Goal: Task Accomplishment & Management: Manage account settings

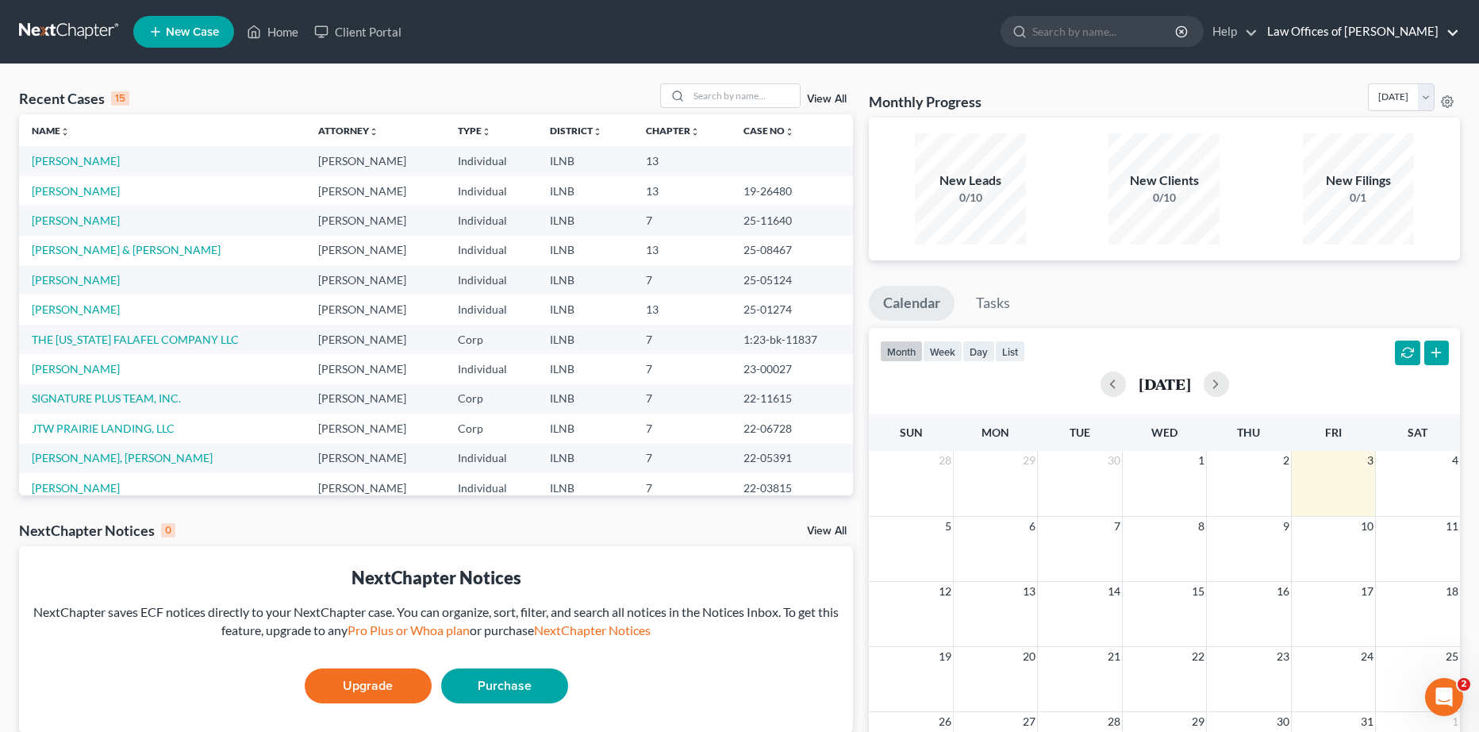
click at [1315, 44] on link "Law Offices of [PERSON_NAME]" at bounding box center [1360, 31] width 200 height 29
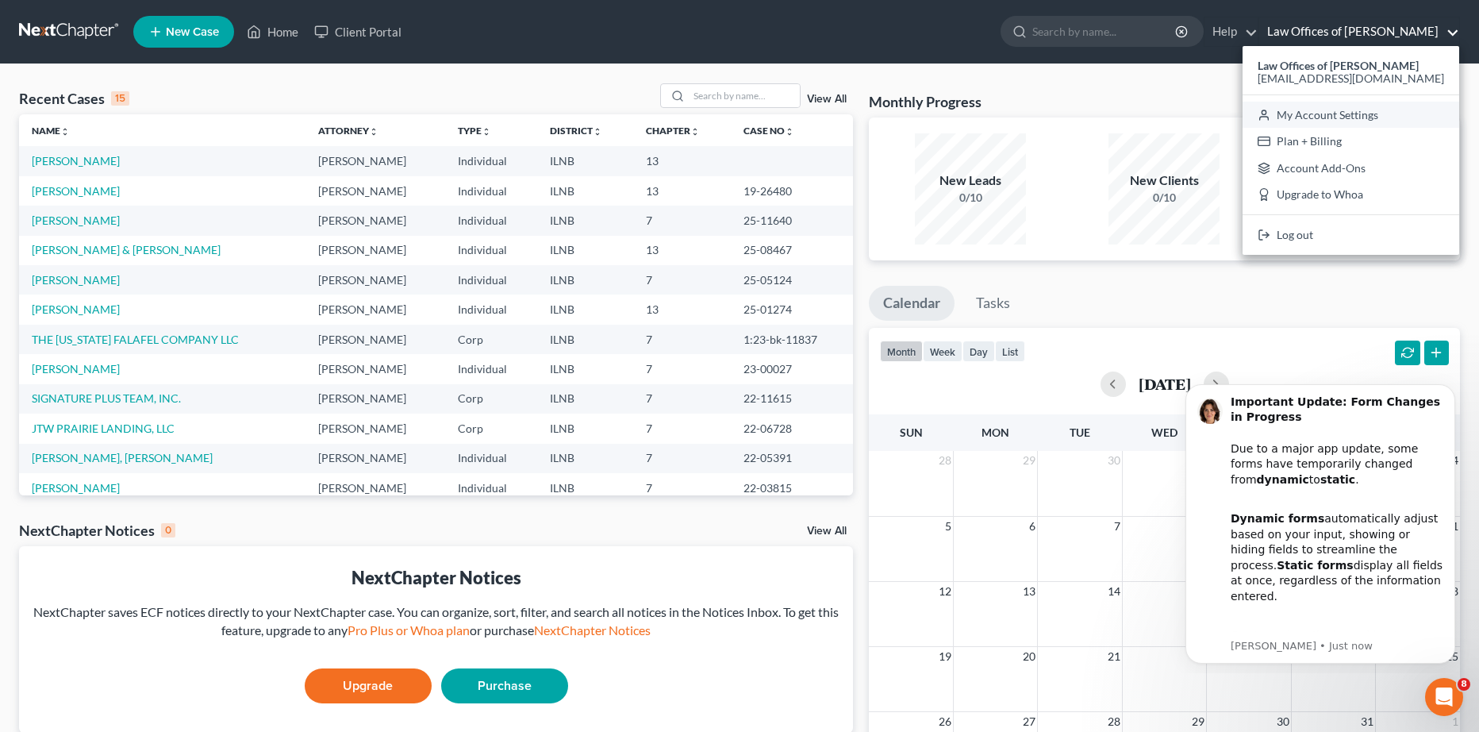
click at [1362, 111] on link "My Account Settings" at bounding box center [1351, 115] width 217 height 27
select select "24"
select select "14"
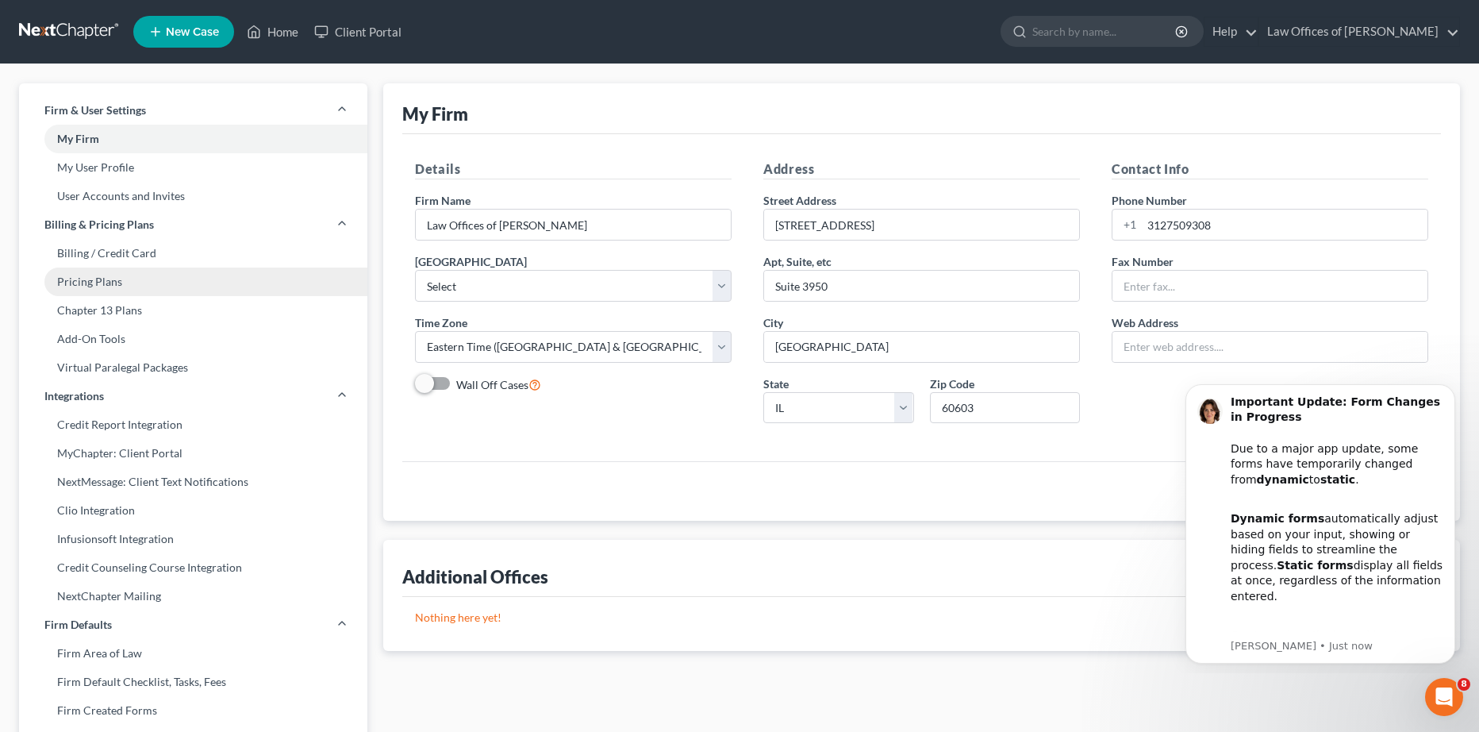
click at [137, 275] on link "Pricing Plans" at bounding box center [193, 281] width 348 height 29
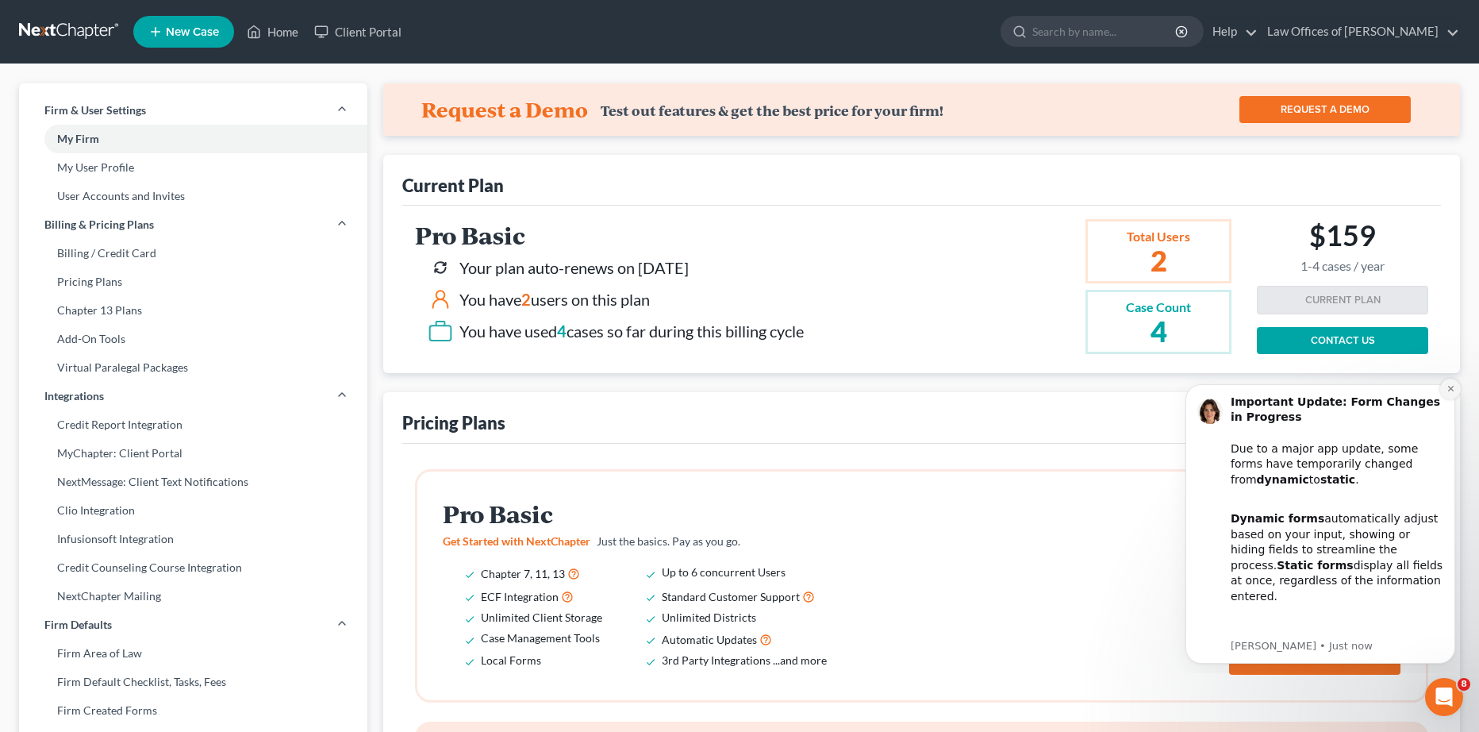
click at [1453, 384] on icon "Dismiss notification" at bounding box center [1451, 388] width 9 height 9
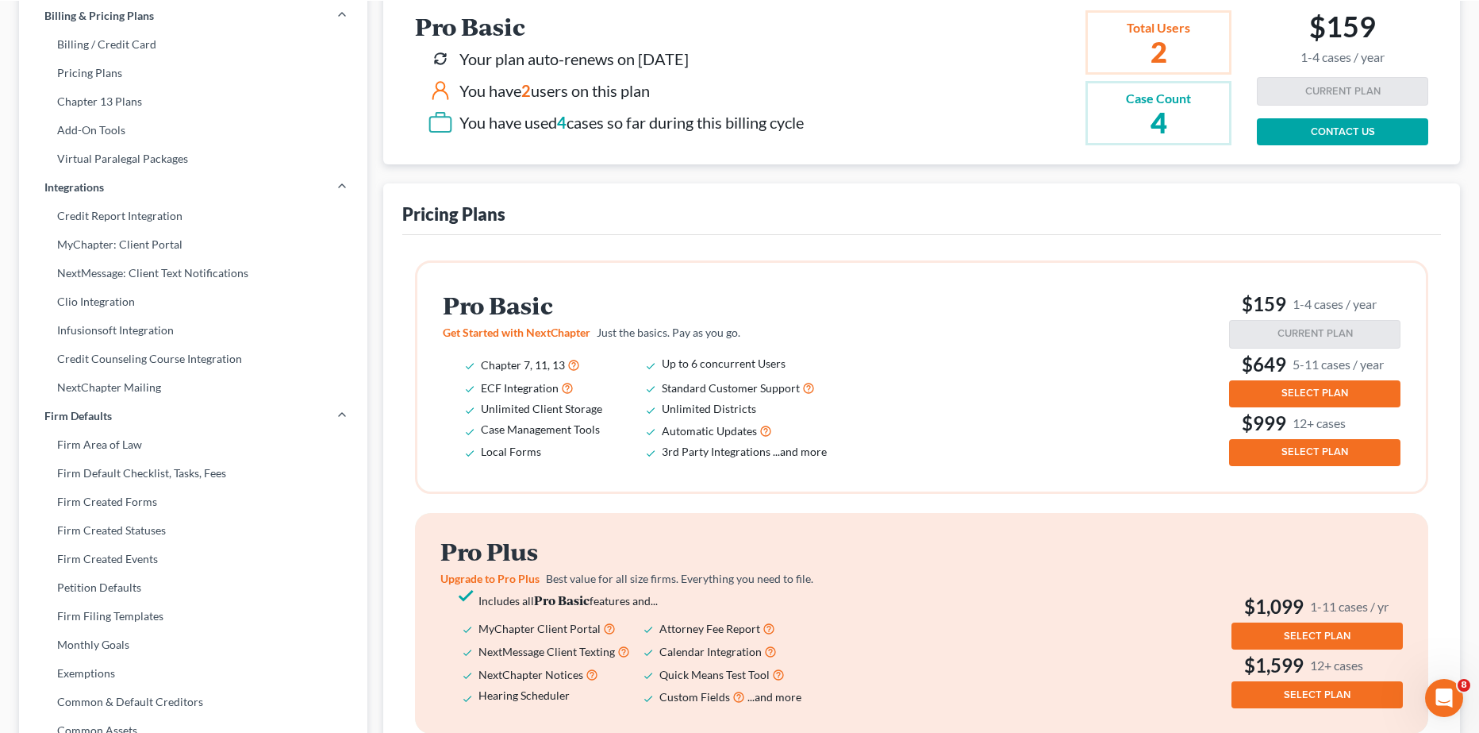
scroll to position [217, 0]
